Goal: Task Accomplishment & Management: Manage account settings

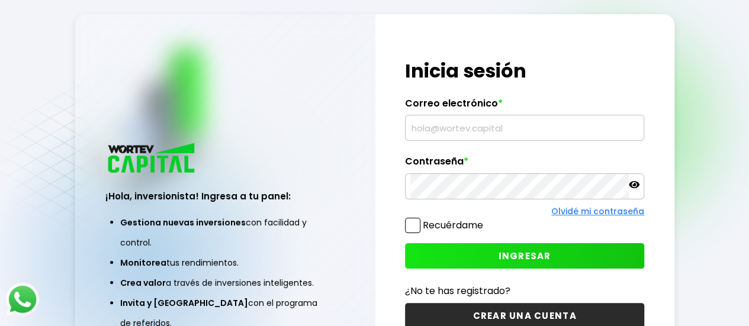
click at [505, 129] on input "text" at bounding box center [525, 128] width 229 height 25
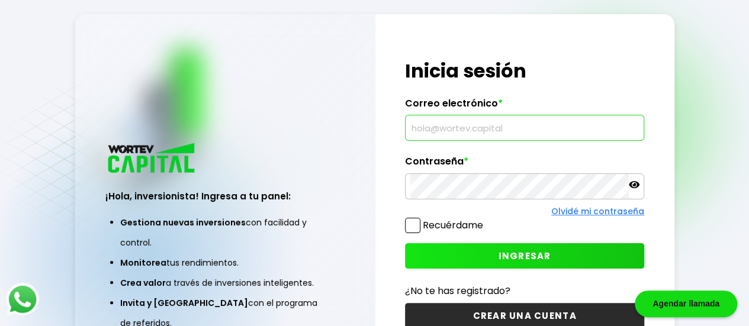
type input "al_dsf@yahoo.com"
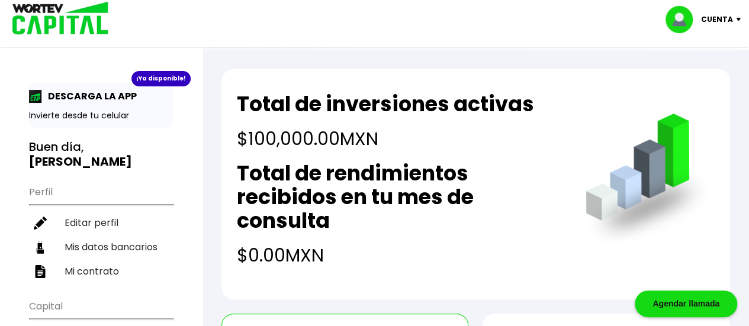
click at [100, 96] on p "DESCARGA LA APP" at bounding box center [89, 96] width 95 height 15
click at [79, 104] on div "¡Ya disponible! DESCARGA LA APP Invierte desde tu celular" at bounding box center [101, 105] width 144 height 45
click at [73, 121] on div "¡Ya disponible! DESCARGA LA APP Invierte desde tu celular" at bounding box center [101, 105] width 144 height 45
click at [50, 112] on p "Invierte desde tu celular" at bounding box center [101, 116] width 144 height 12
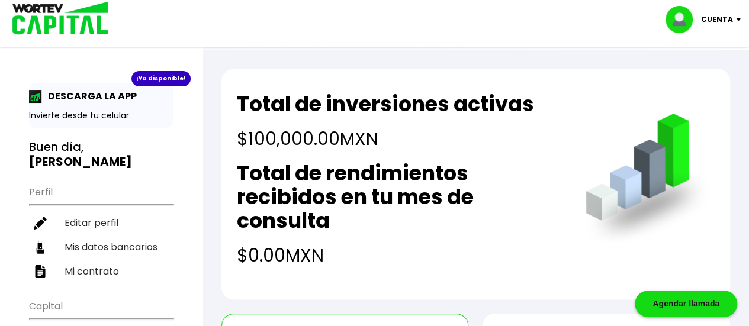
click at [40, 96] on img at bounding box center [35, 96] width 13 height 13
click at [39, 94] on img at bounding box center [35, 96] width 13 height 13
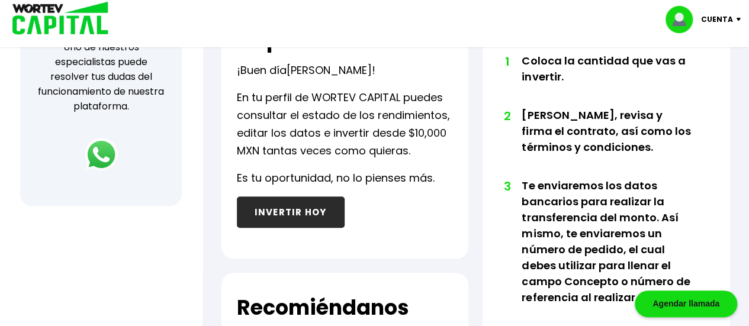
scroll to position [390, 0]
